Goal: Task Accomplishment & Management: Use online tool/utility

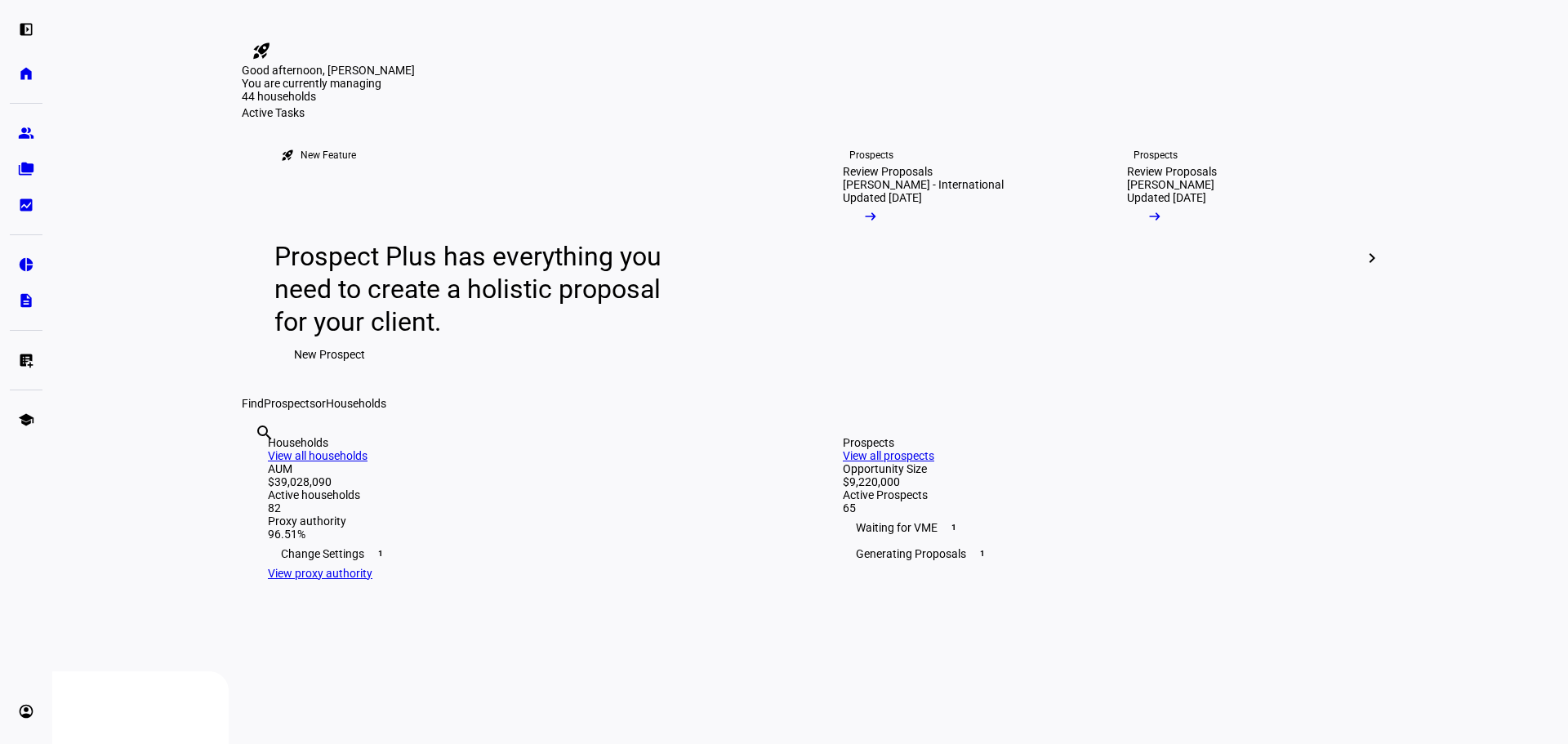
drag, startPoint x: 171, startPoint y: 222, endPoint x: 360, endPoint y: 350, distance: 228.3
click at [171, 222] on eth-layout-page-content "rocket_launch Product Updates The latest features and improvements Powered by L…" at bounding box center [810, 372] width 1516 height 744
click at [34, 164] on link "folder_copy Households" at bounding box center [26, 169] width 33 height 33
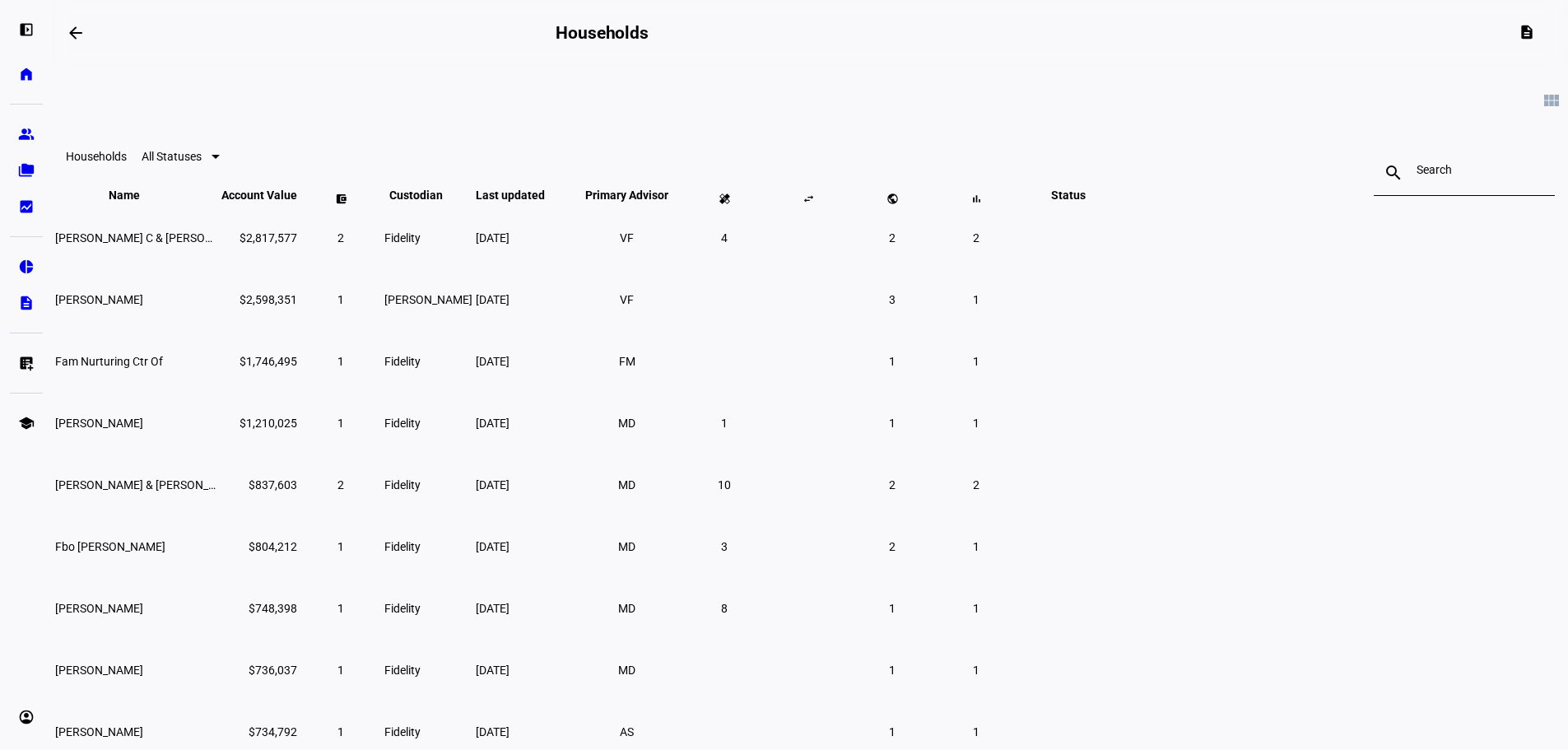
click at [1417, 185] on div at bounding box center [1464, 172] width 95 height 46
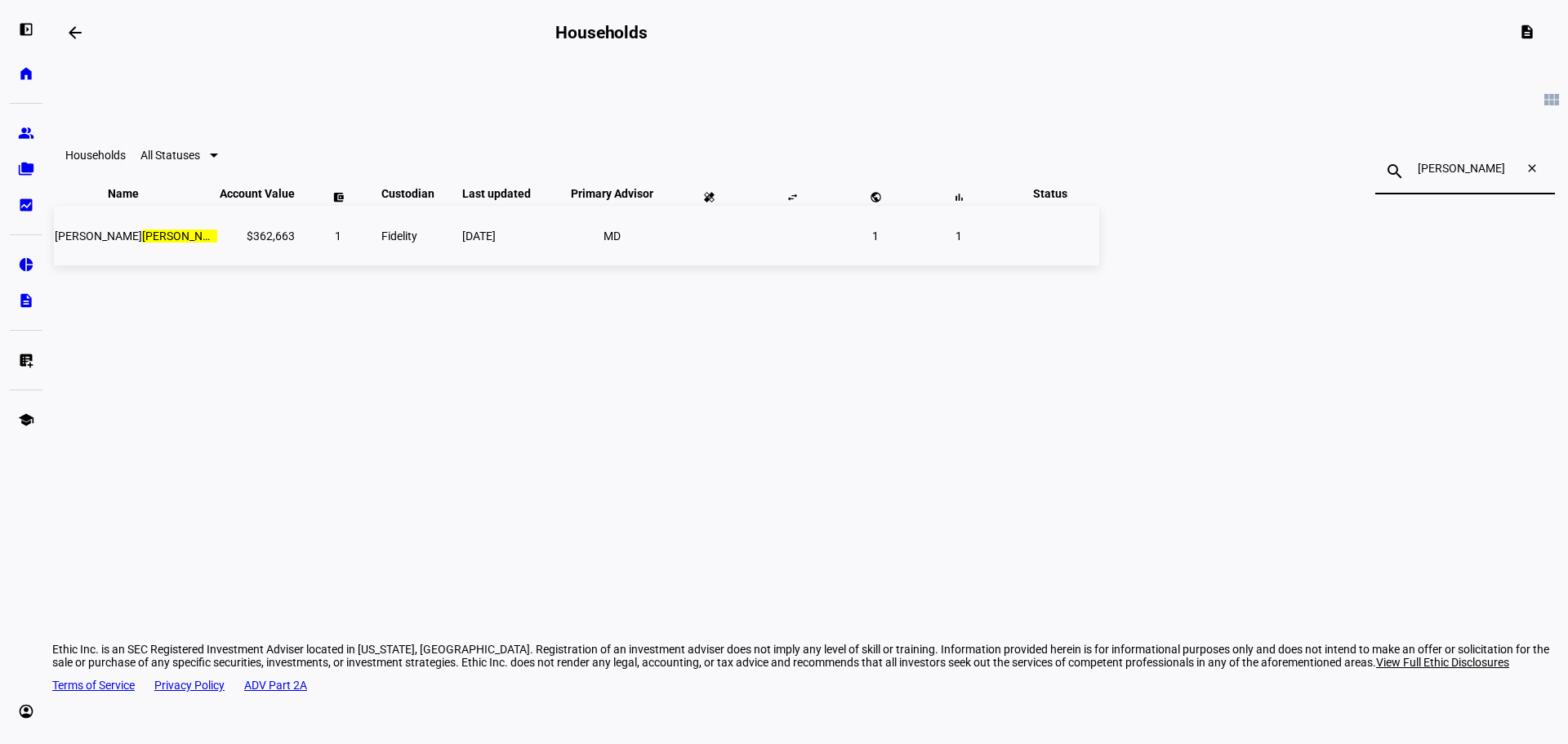
type input "[PERSON_NAME]"
click at [230, 243] on span "[PERSON_NAME]" at bounding box center [142, 236] width 175 height 13
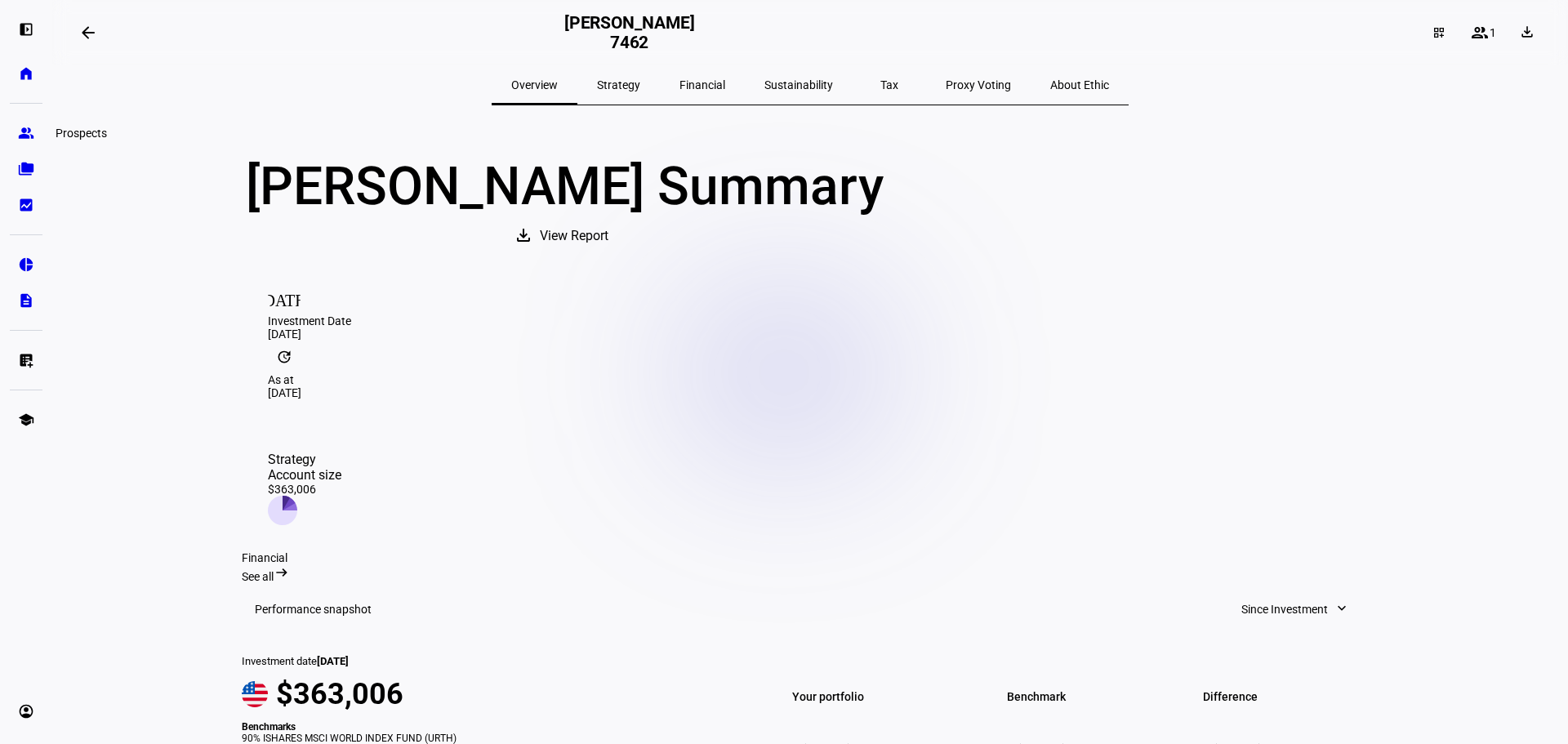
click at [25, 136] on eth-mat-symbol "group" at bounding box center [26, 132] width 16 height 16
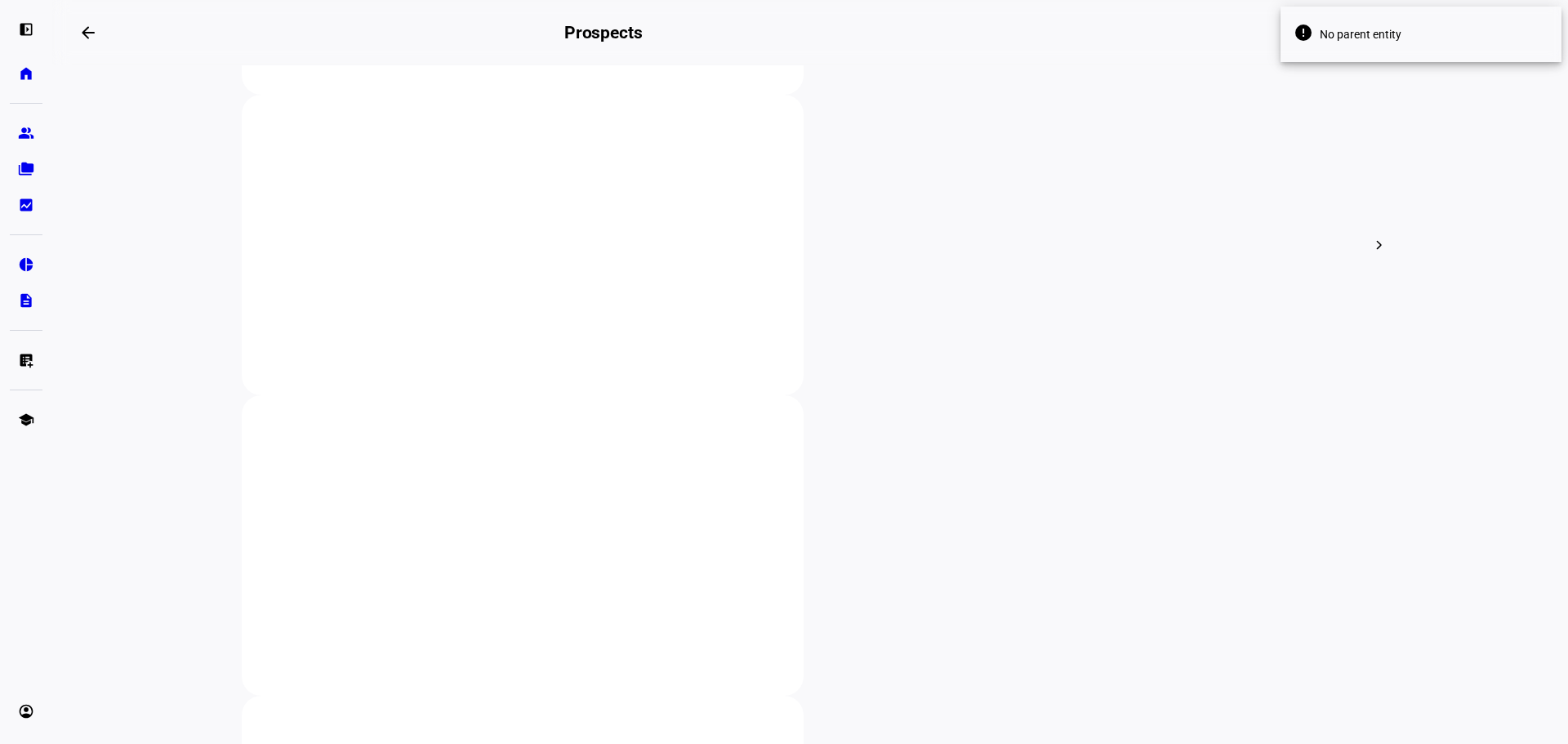
scroll to position [490, 0]
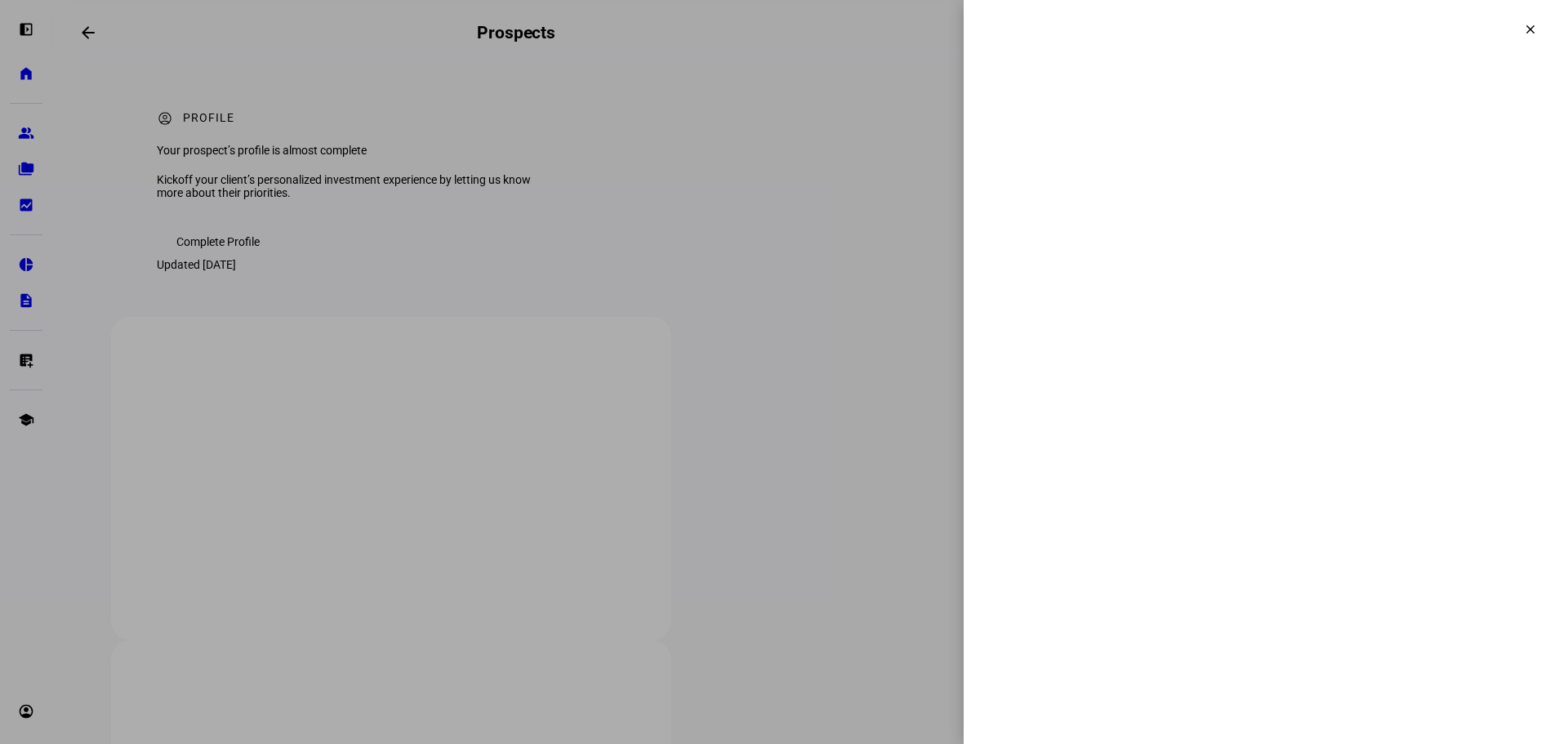
click at [1533, 29] on div at bounding box center [1266, 372] width 605 height 744
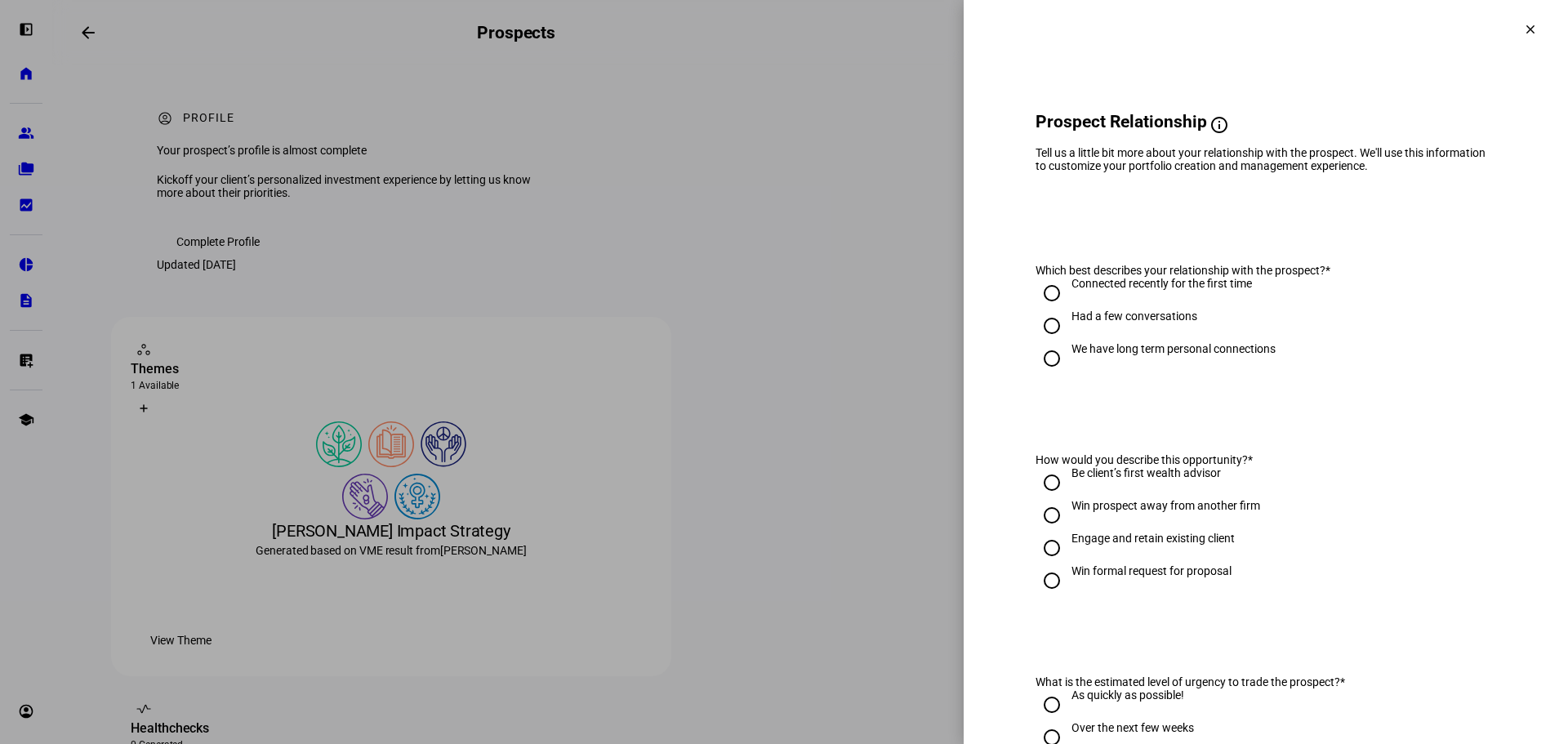
click at [76, 304] on div at bounding box center [784, 372] width 1568 height 744
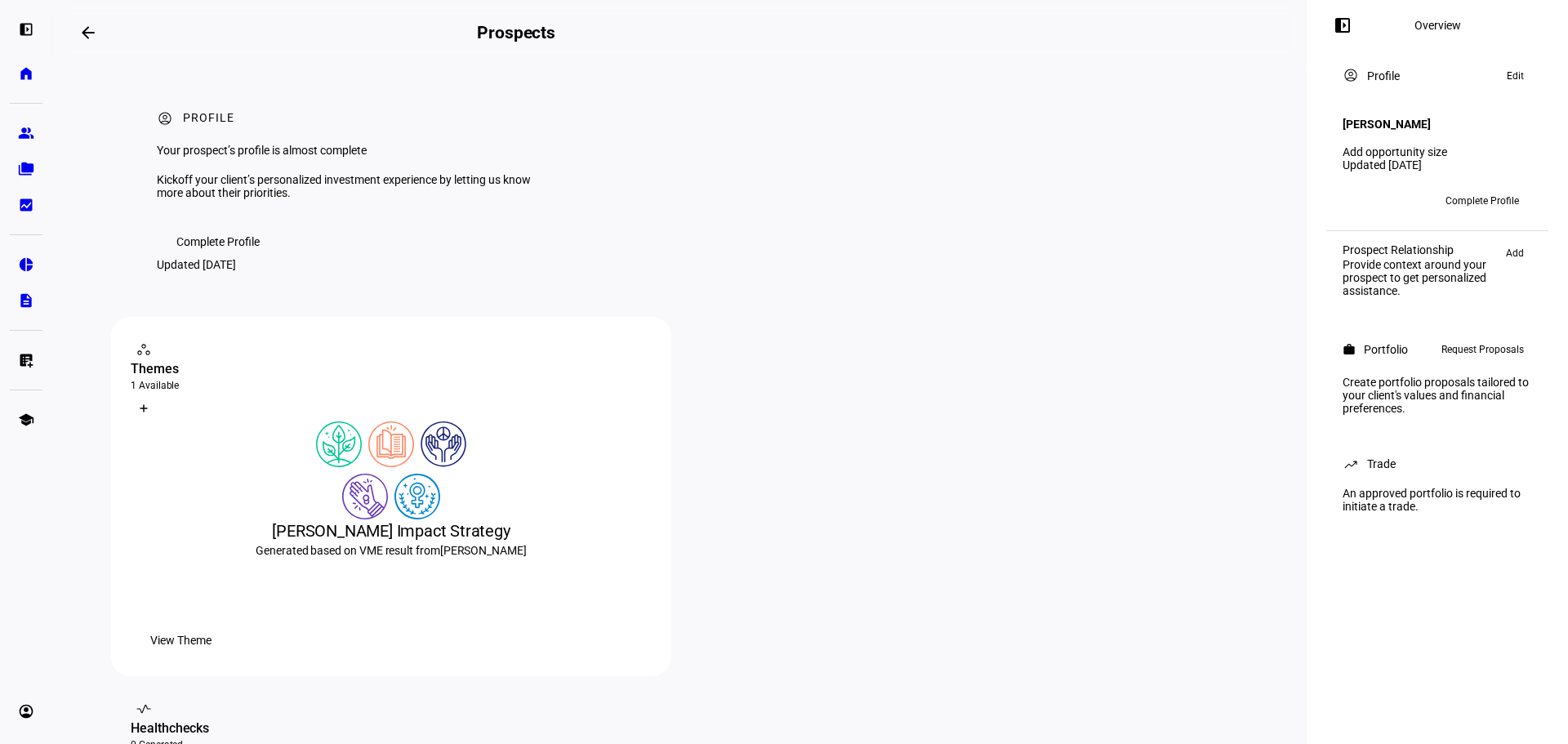
click at [85, 28] on mat-icon "arrow_backwards" at bounding box center [88, 32] width 20 height 20
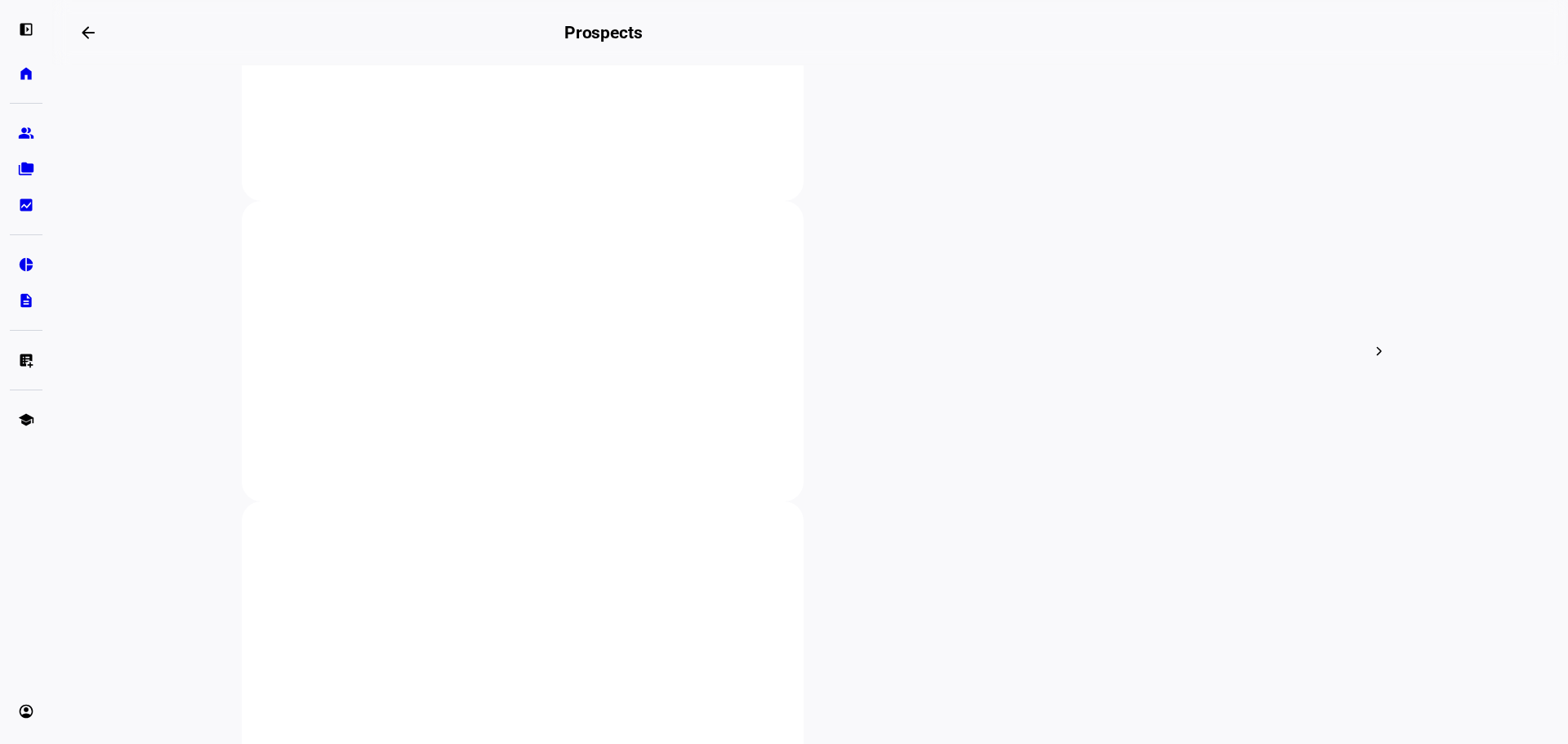
scroll to position [490, 0]
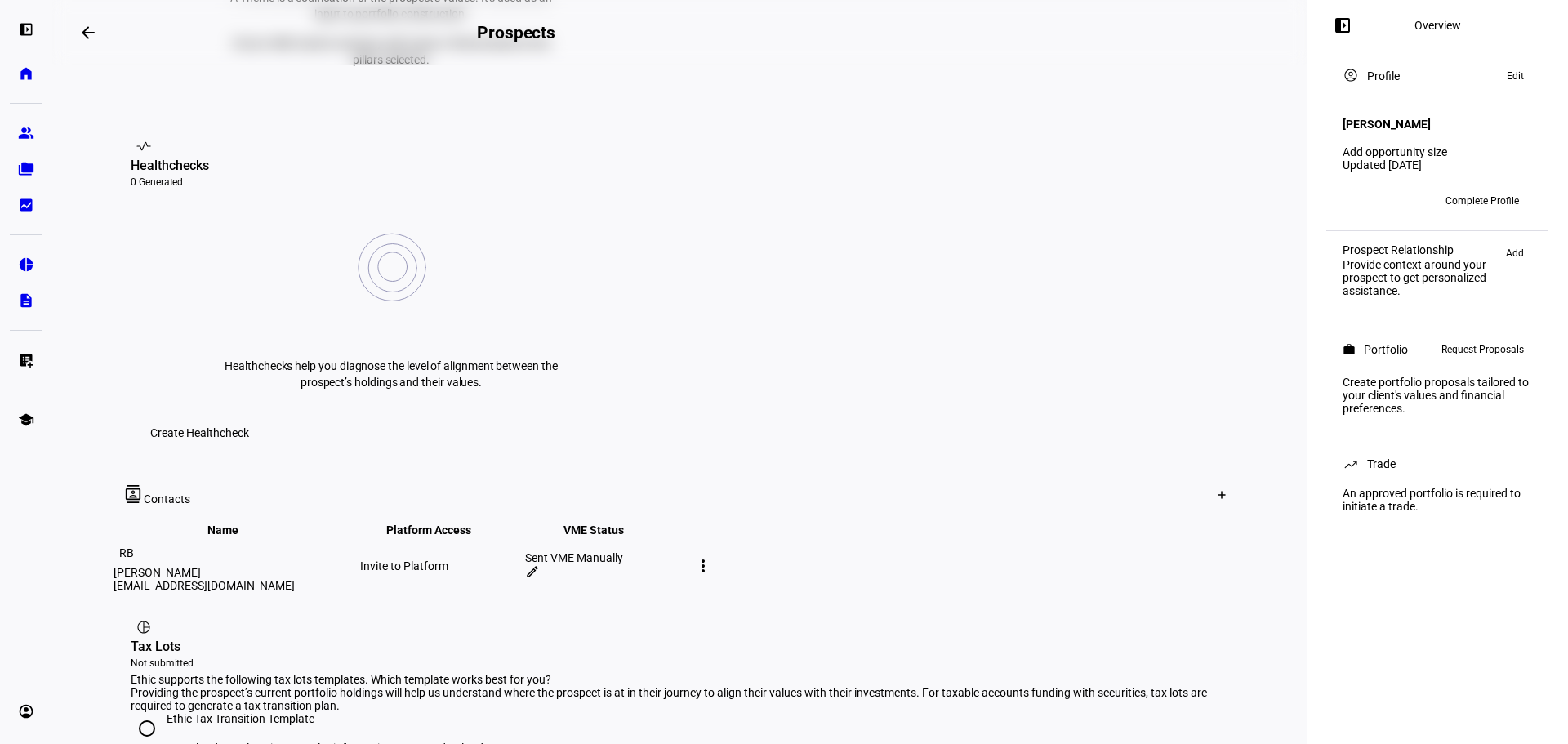
scroll to position [81, 0]
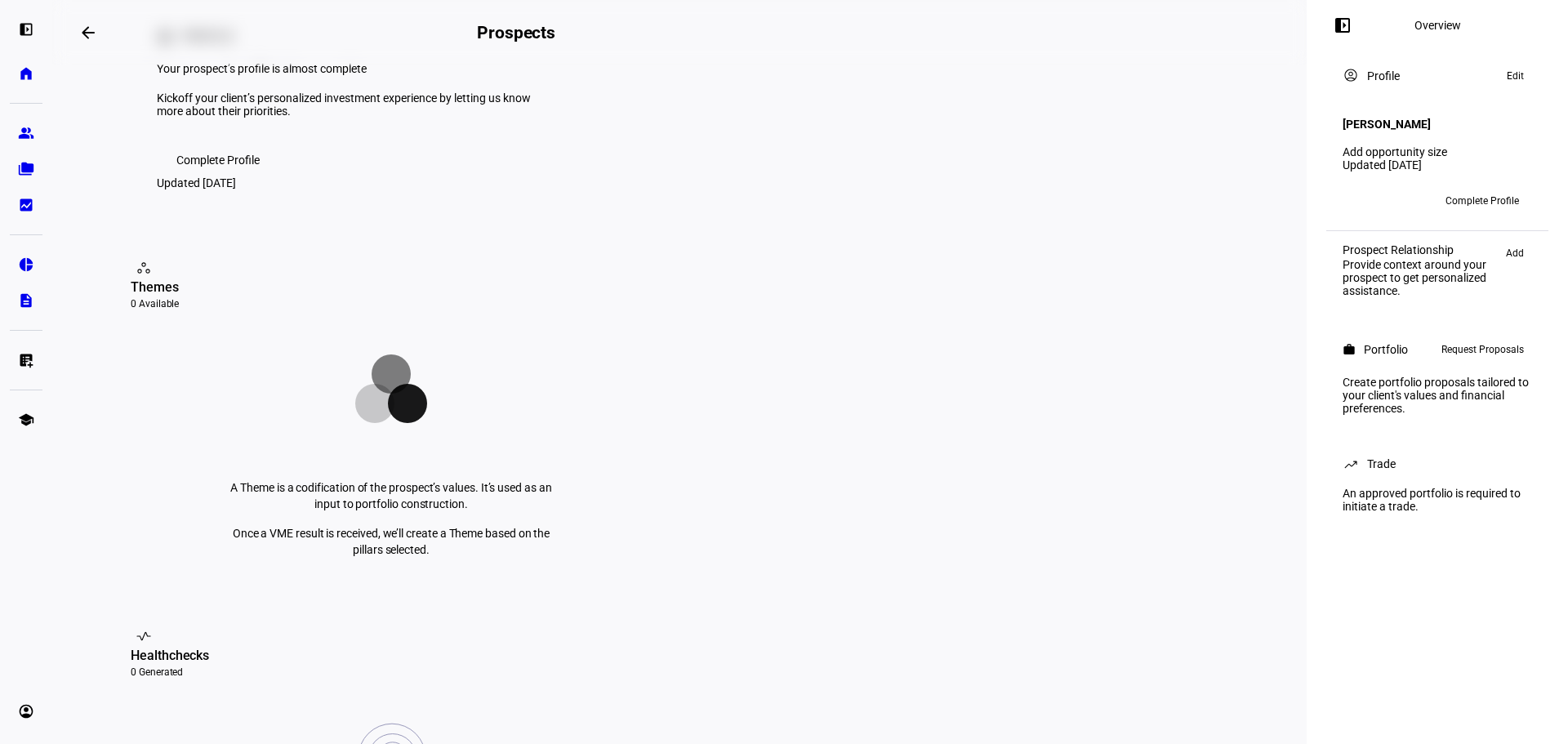
click at [86, 33] on mat-icon "arrow_backwards" at bounding box center [88, 32] width 20 height 20
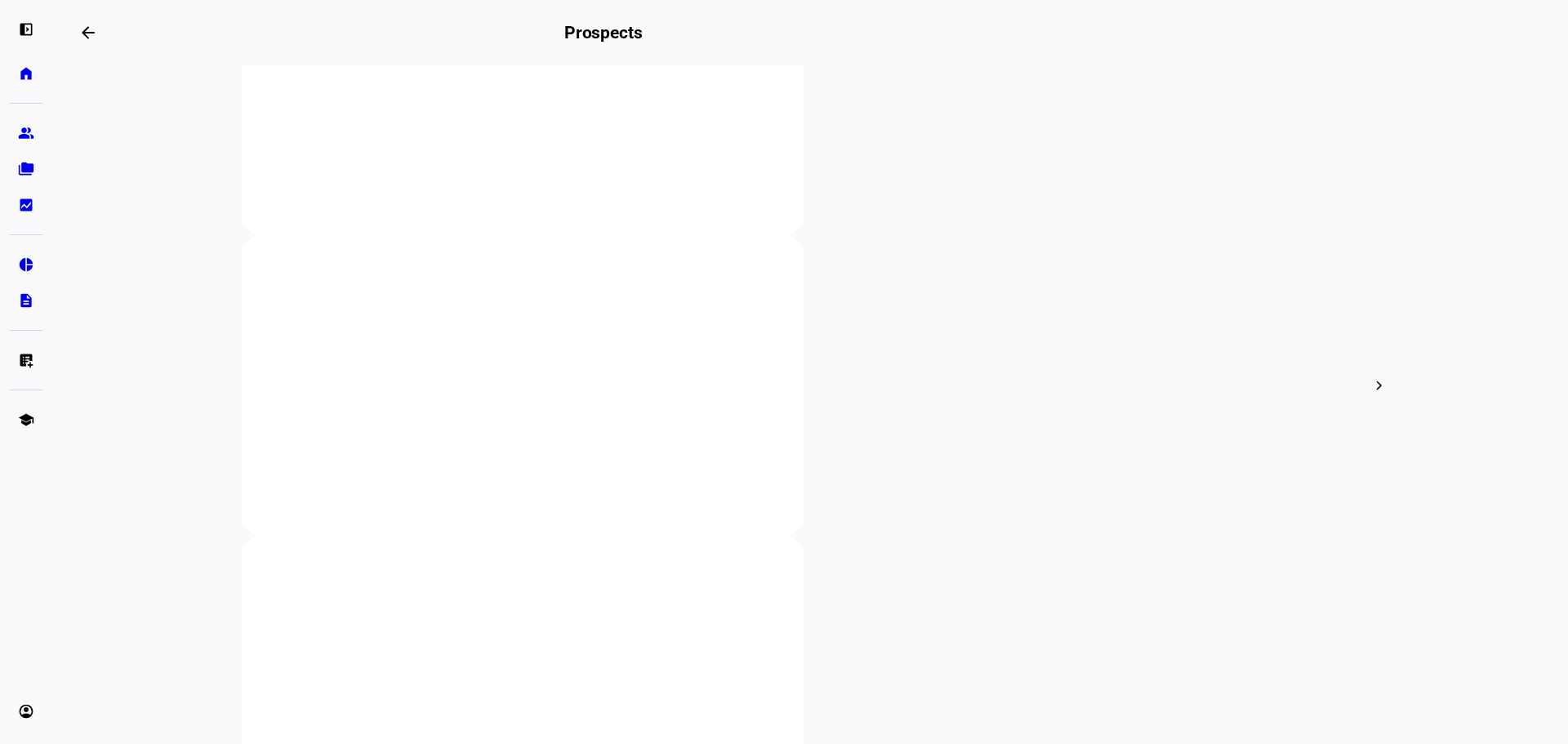
scroll to position [490, 0]
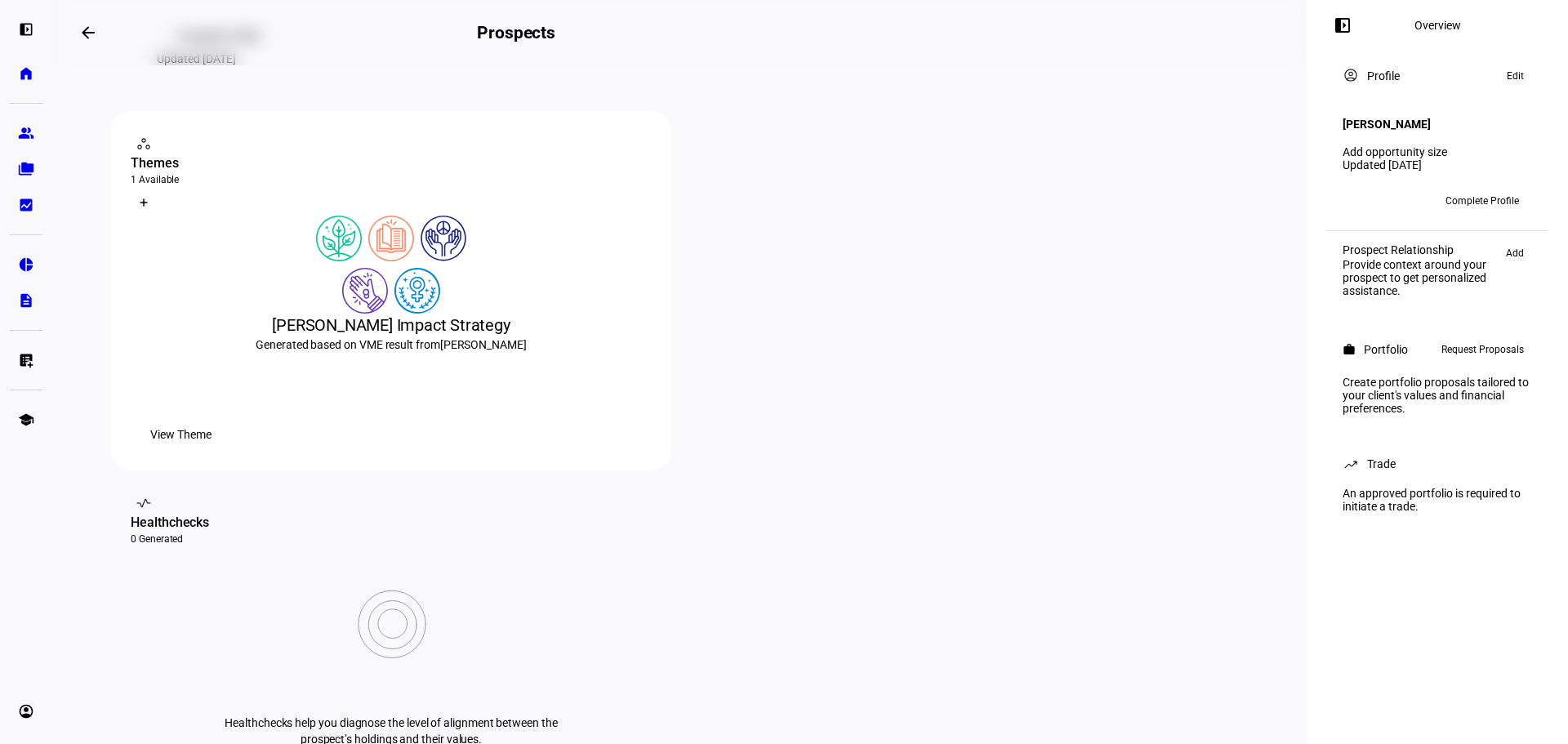
scroll to position [245, 0]
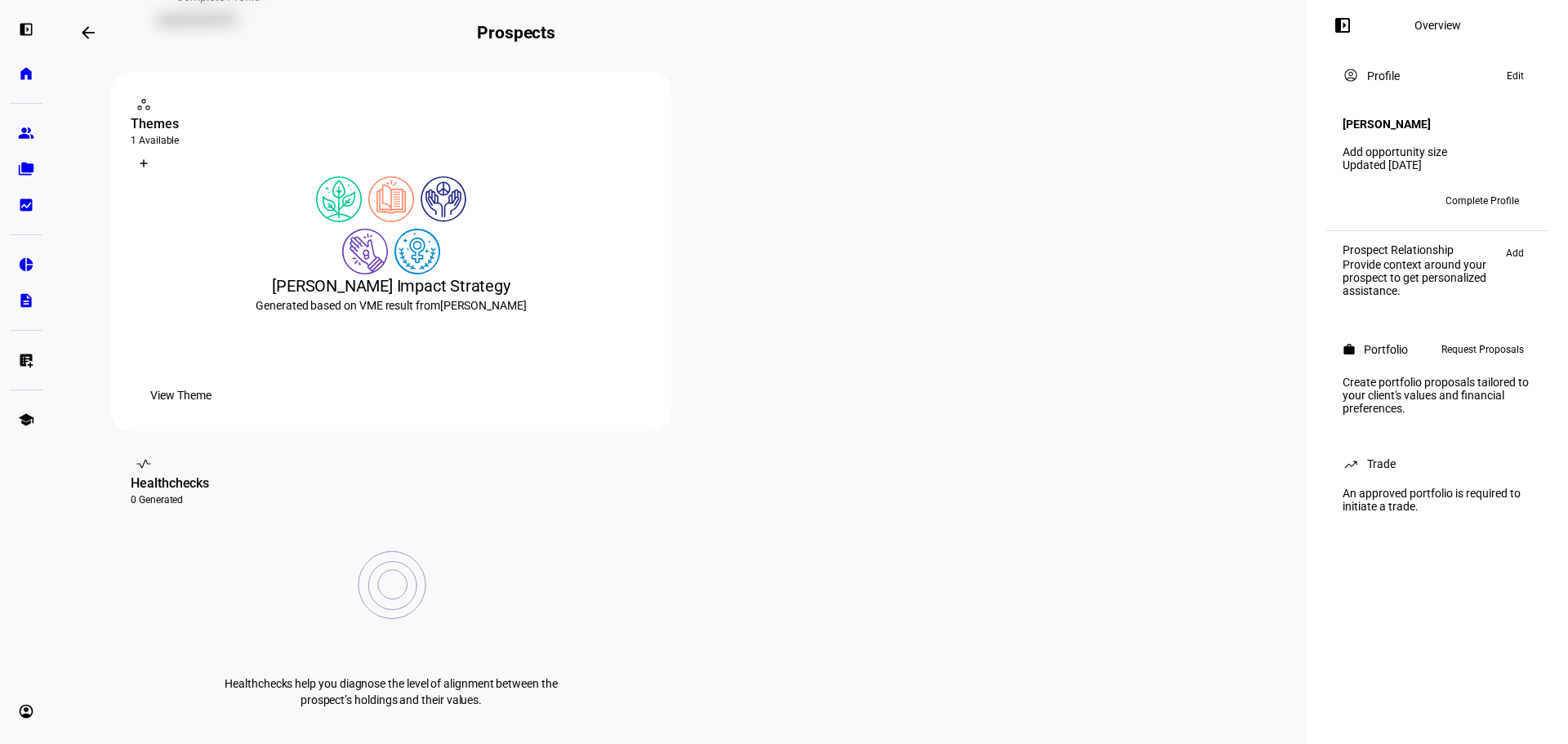
click at [268, 734] on span at bounding box center [199, 750] width 138 height 33
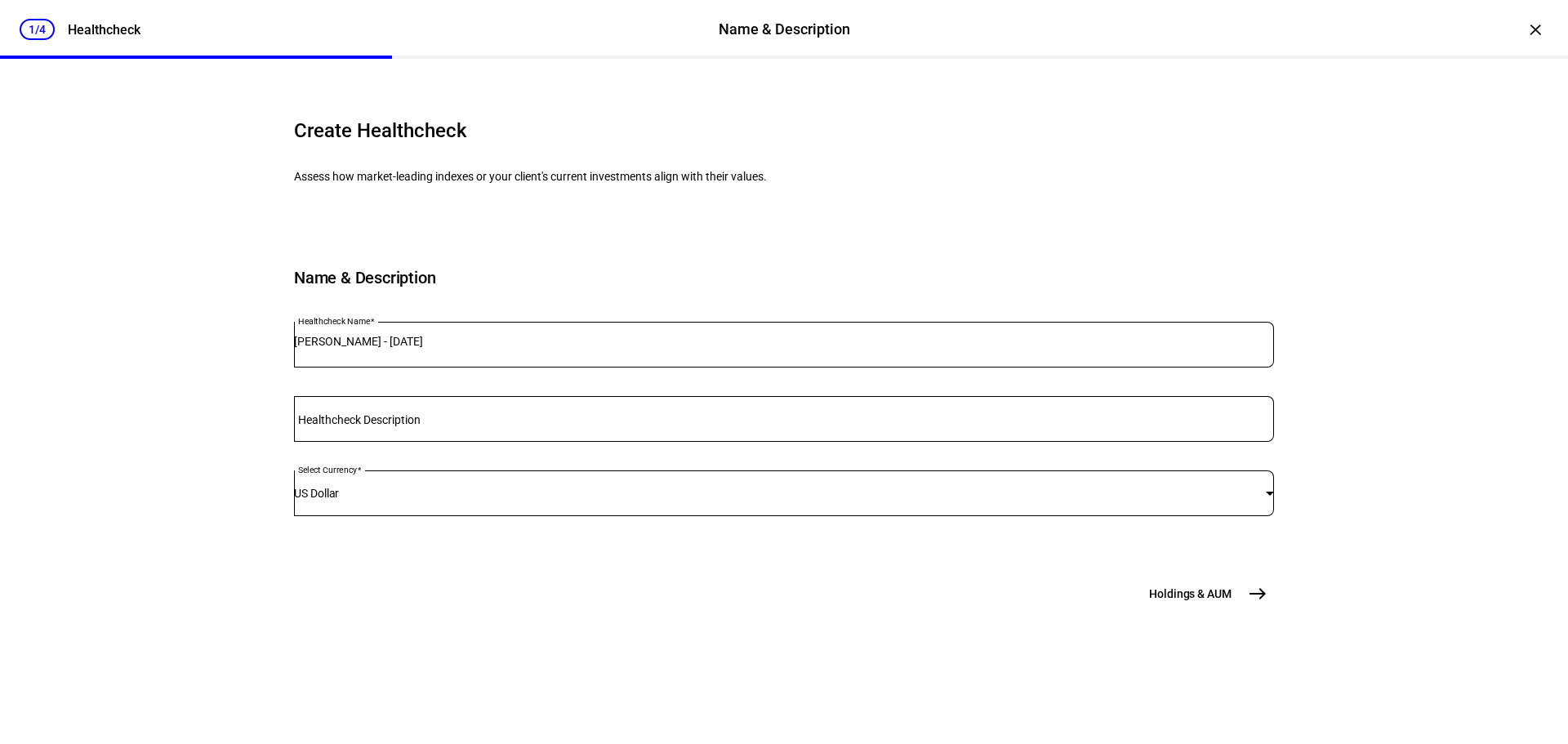
scroll to position [70, 0]
click at [1267, 610] on span "east" at bounding box center [1257, 593] width 33 height 33
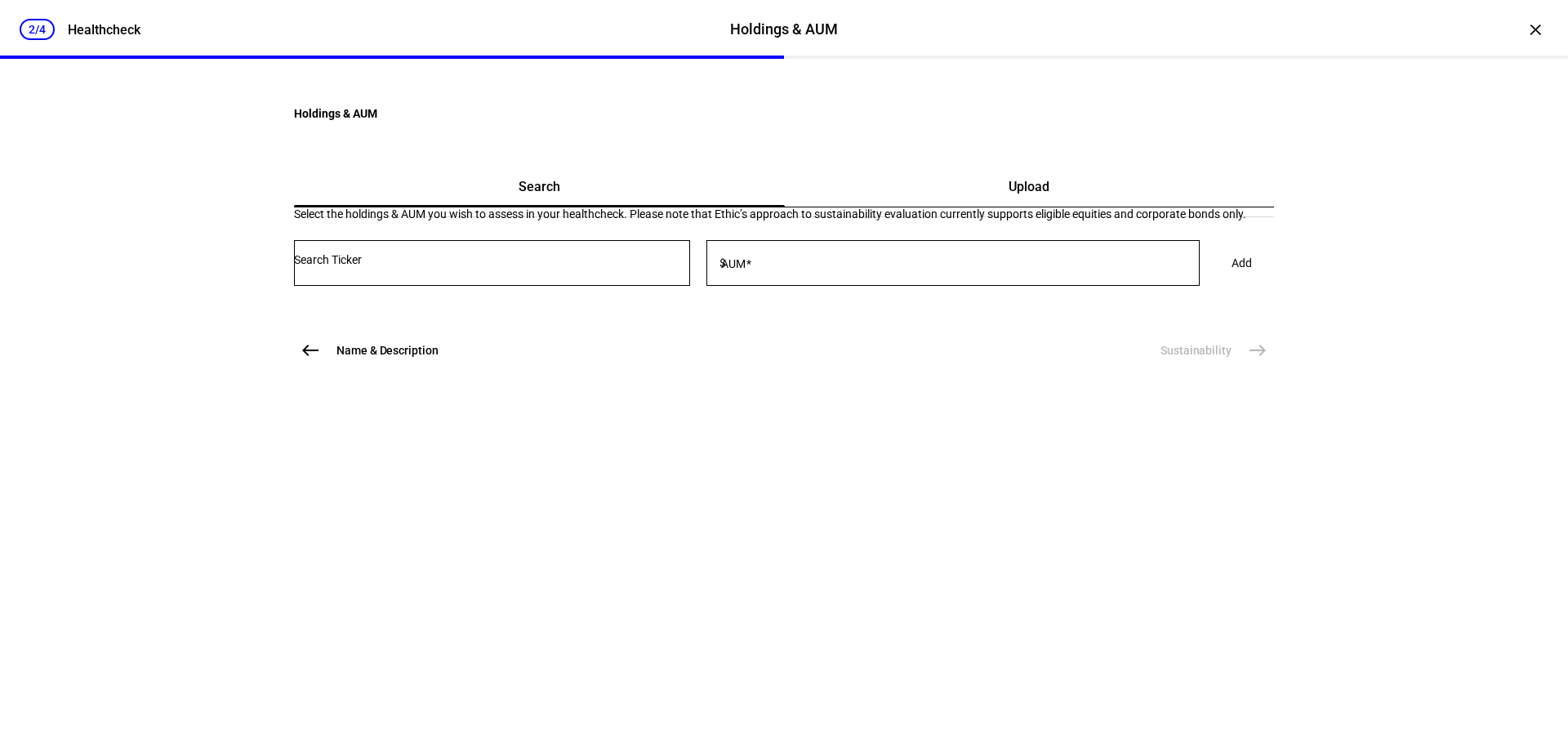
click at [422, 266] on input "Number" at bounding box center [491, 260] width 396 height 13
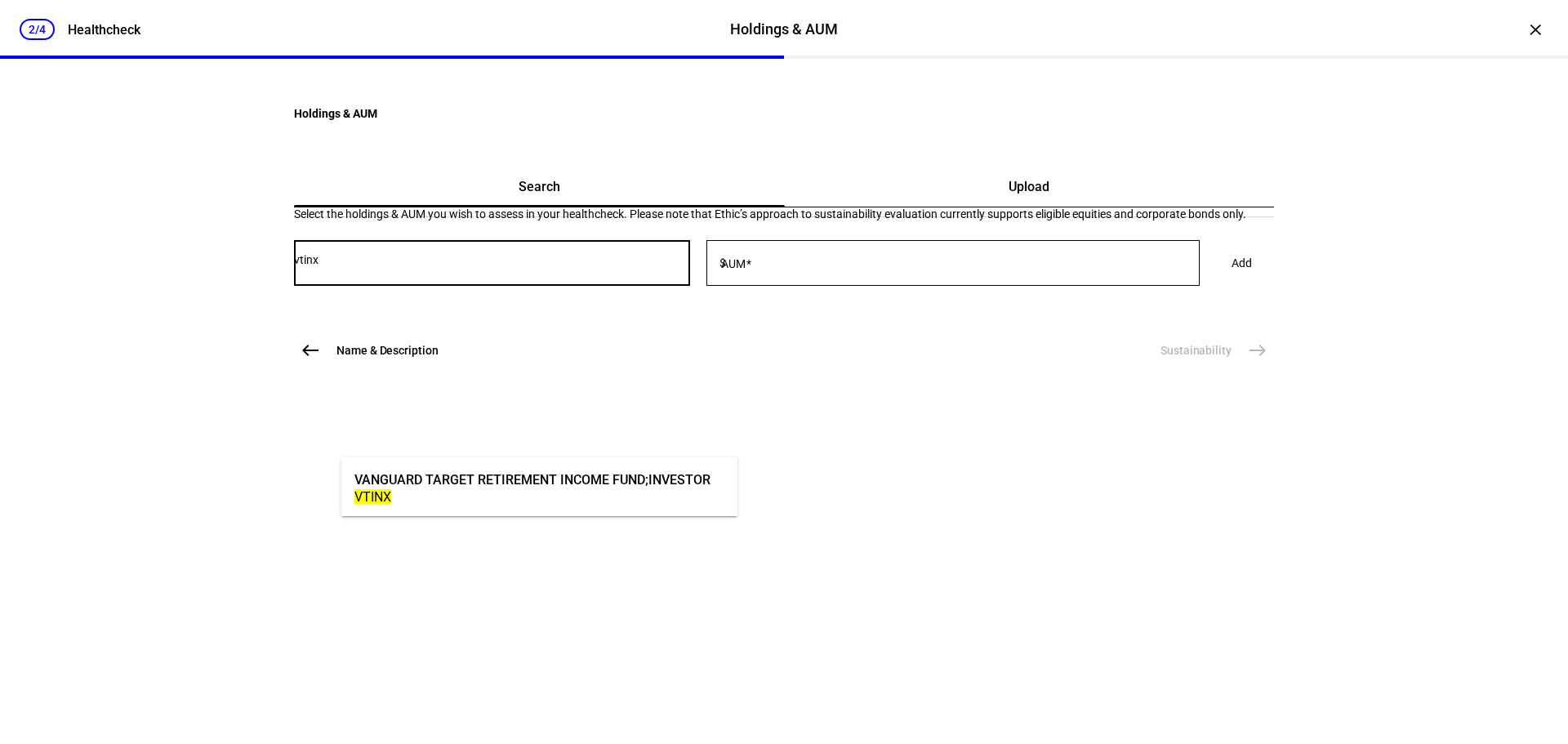
type input "vtinx"
click at [431, 482] on div "VANGUARD TARGET RETIREMENT INCOME FUND;INVESTOR" at bounding box center [532, 480] width 356 height 19
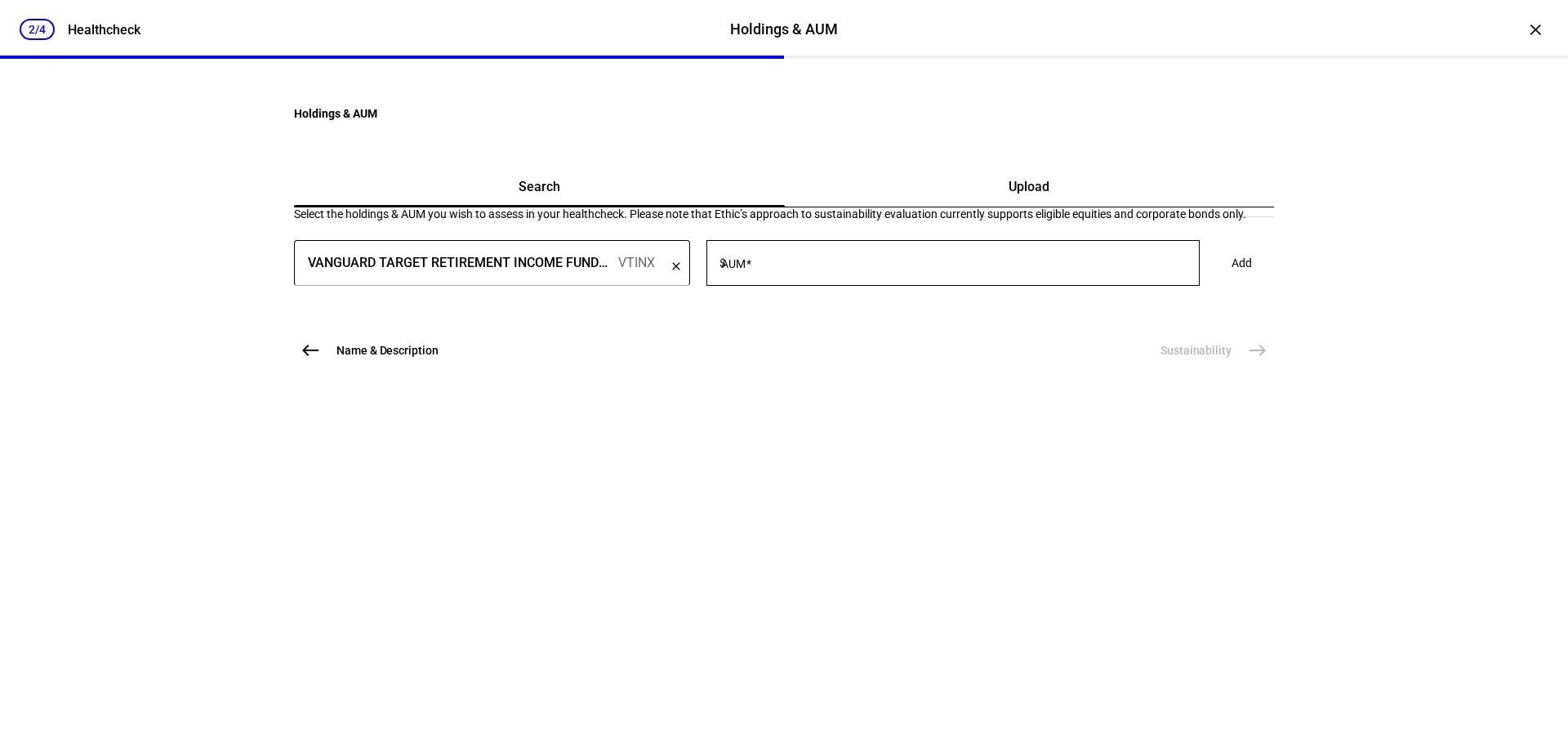
click at [848, 301] on div at bounding box center [953, 294] width 493 height 15
click at [844, 286] on div at bounding box center [964, 262] width 470 height 45
type input "674,000"
click at [1232, 279] on span "Add" at bounding box center [1242, 262] width 21 height 33
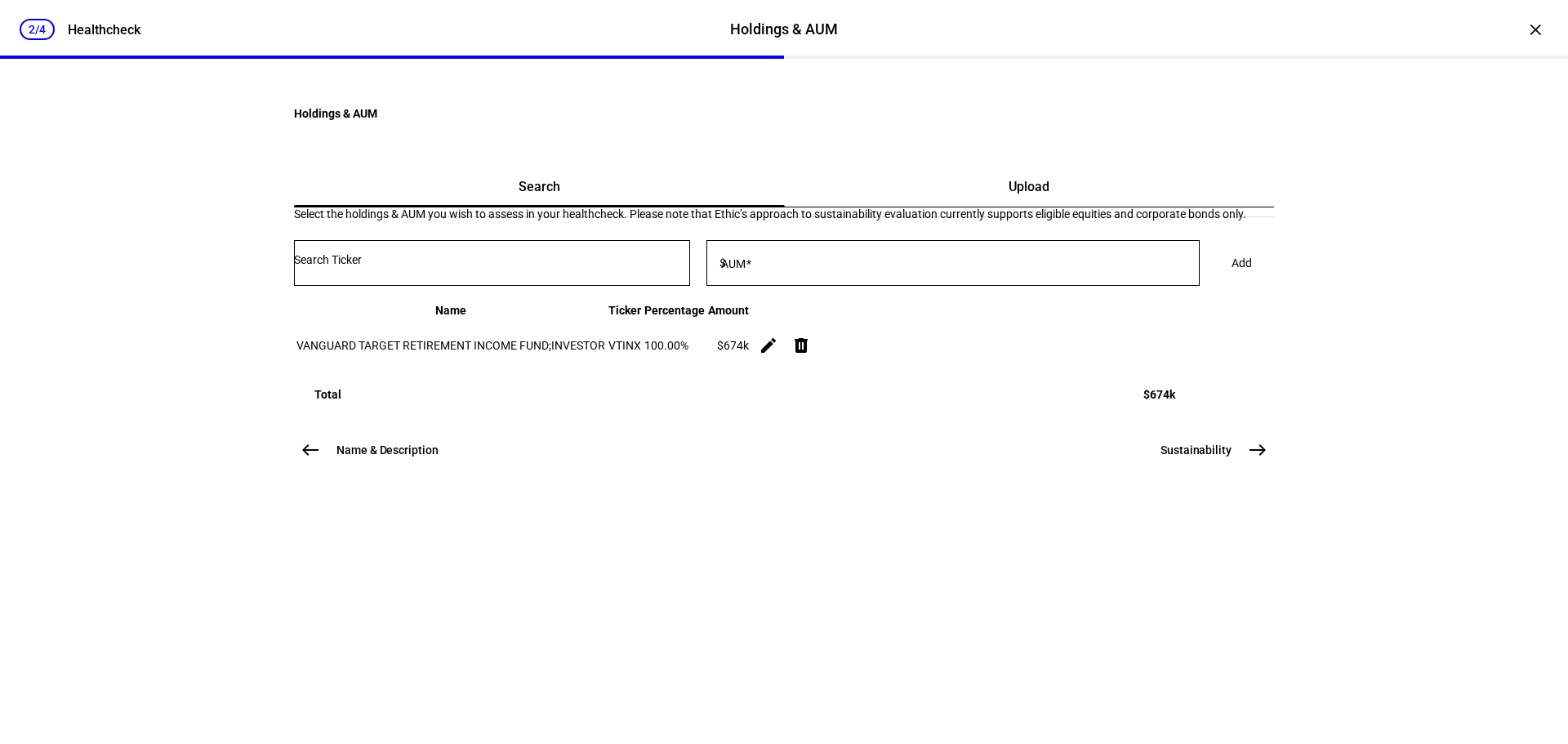
scroll to position [33, 0]
click at [1222, 466] on button "Sustainability east" at bounding box center [1212, 449] width 124 height 33
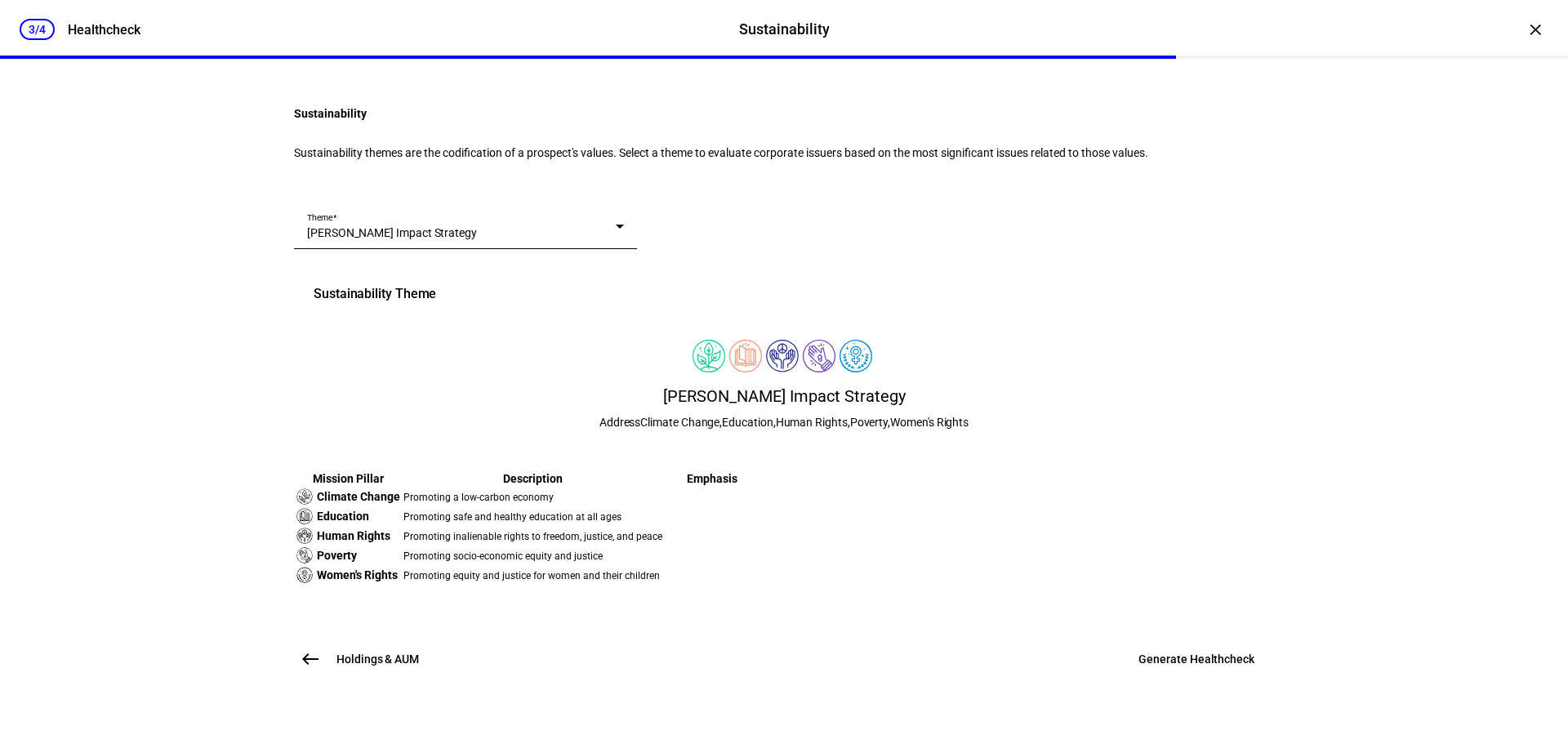
scroll to position [344, 0]
click at [1223, 667] on span "Generate Healthcheck" at bounding box center [1196, 658] width 116 height 16
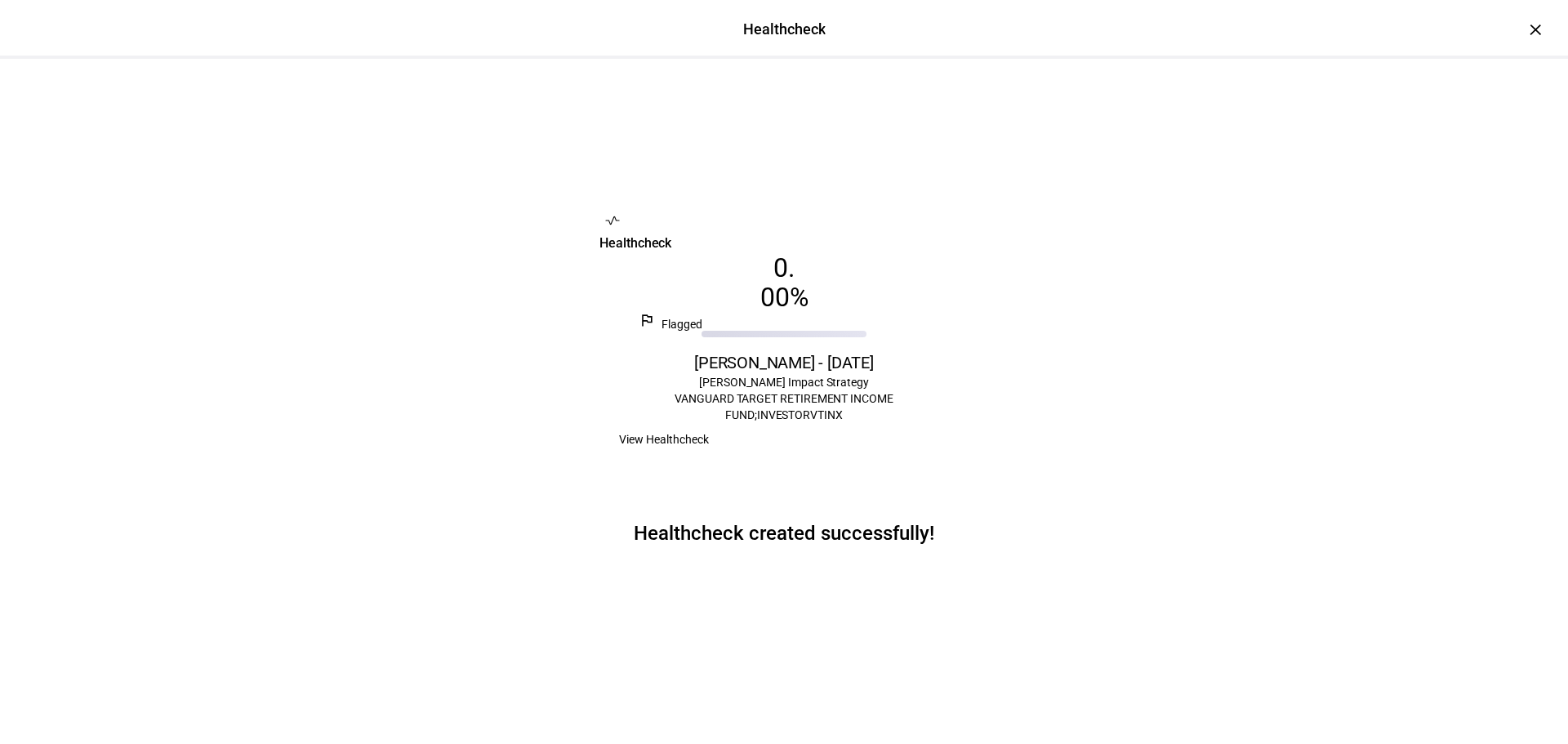
click at [709, 455] on span "View Healthcheck" at bounding box center [663, 439] width 90 height 33
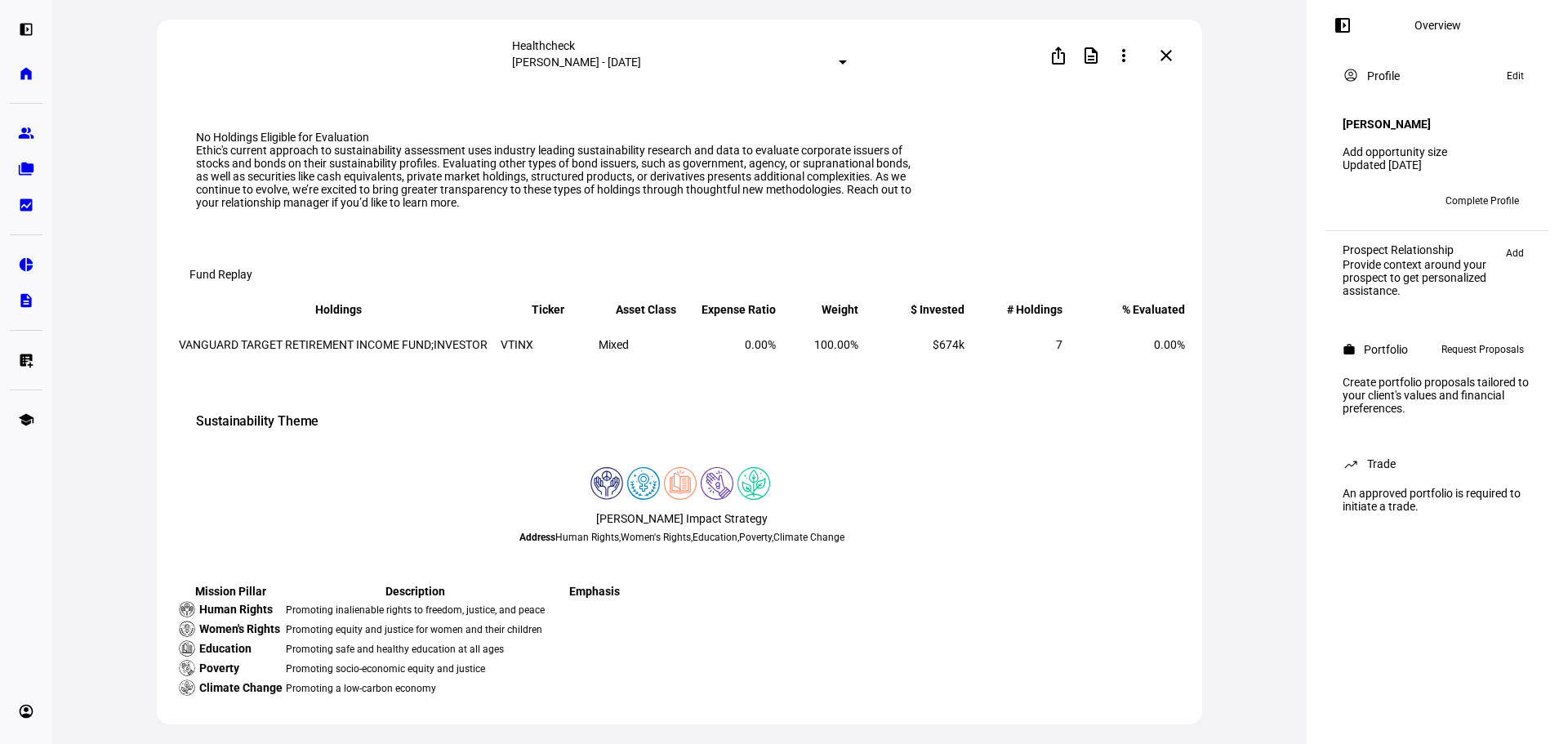
click at [1162, 42] on span at bounding box center [1167, 56] width 40 height 40
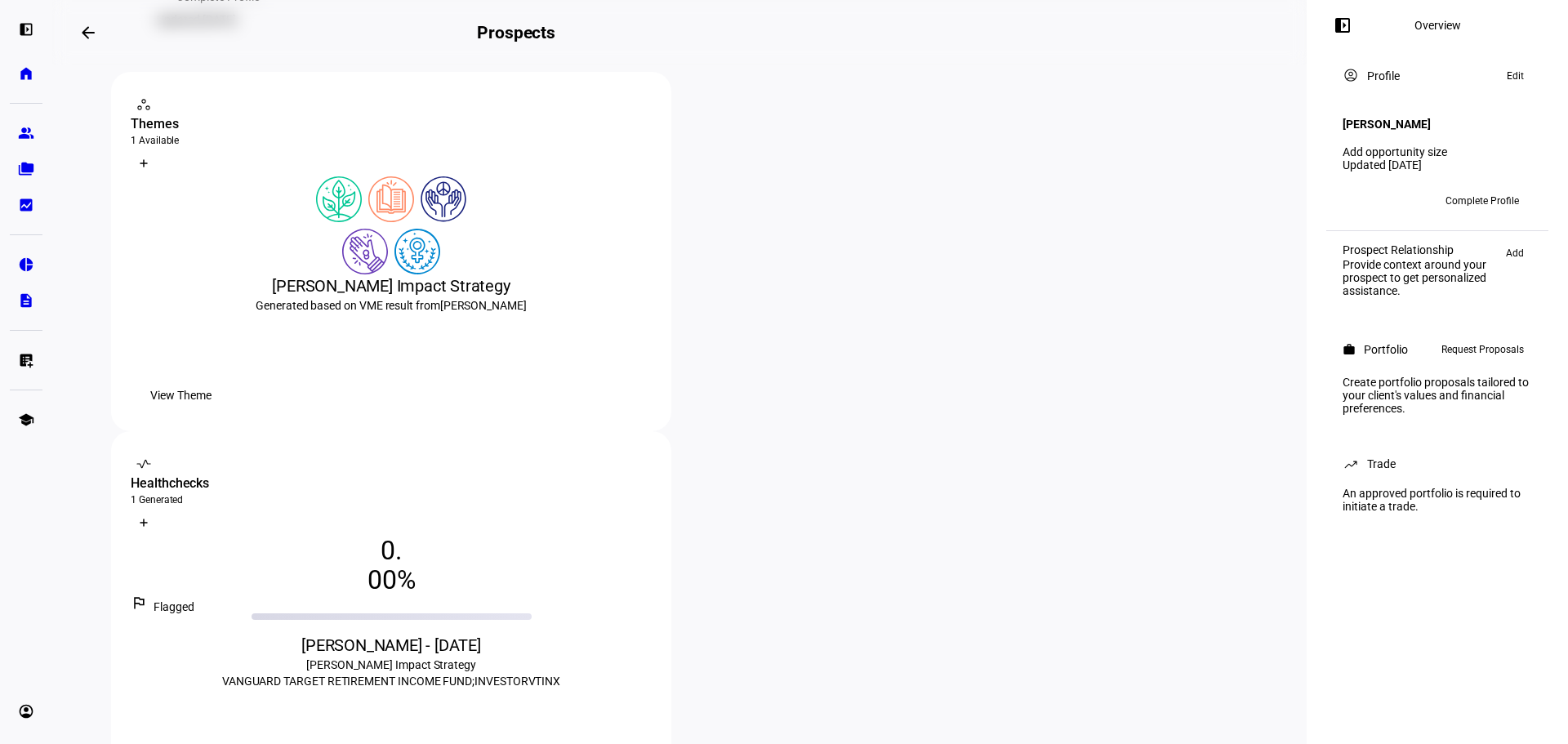
click at [1493, 350] on span "Request Proposals" at bounding box center [1482, 349] width 82 height 20
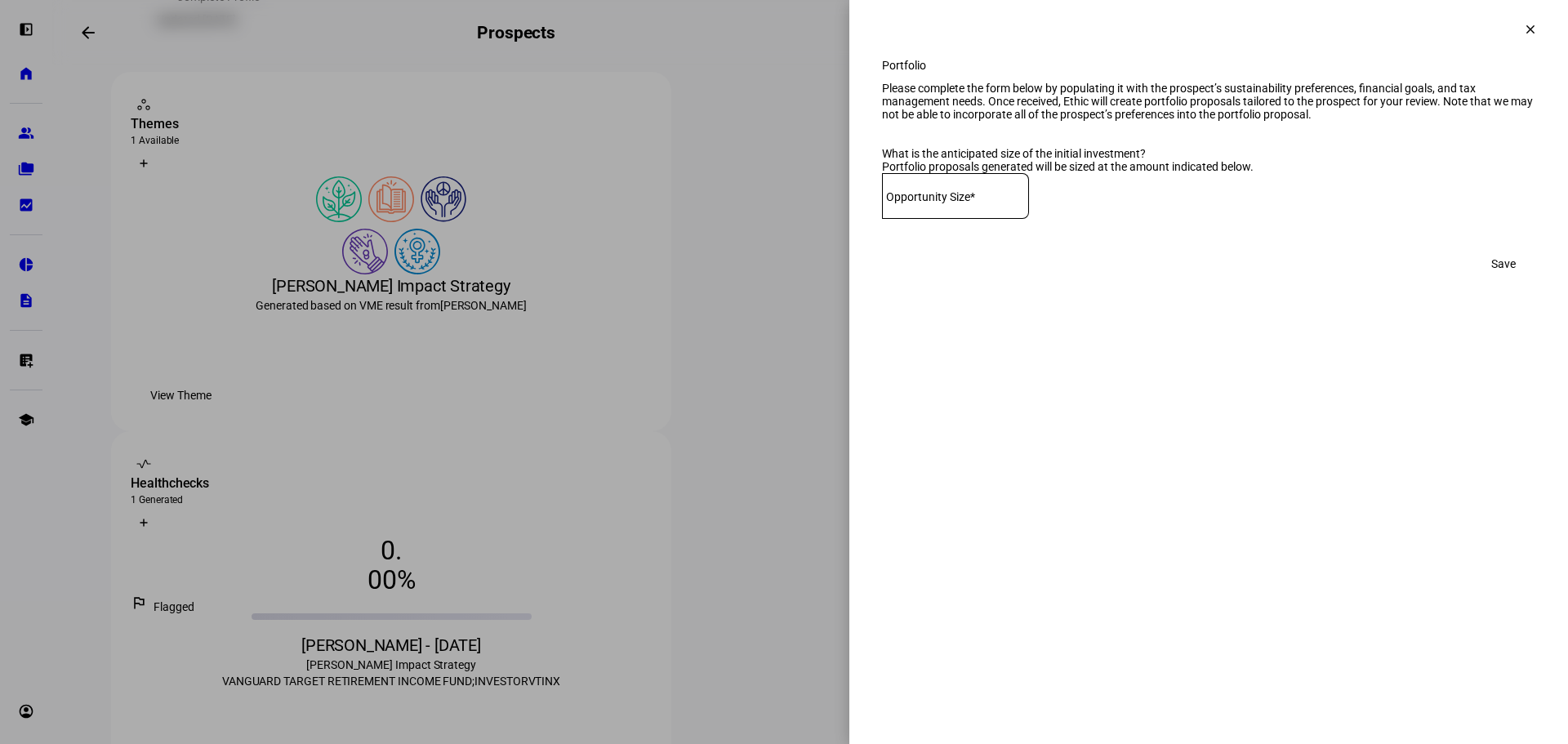
click at [1527, 29] on mat-icon "clear" at bounding box center [1531, 29] width 15 height 15
